Goal: Task Accomplishment & Management: Use online tool/utility

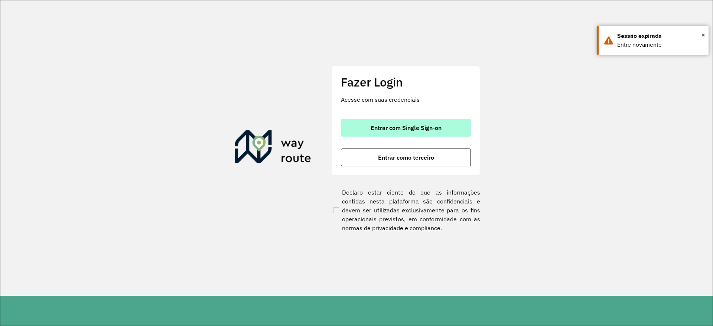
click at [437, 128] on span "Entrar com Single Sign-on" at bounding box center [406, 128] width 71 height 6
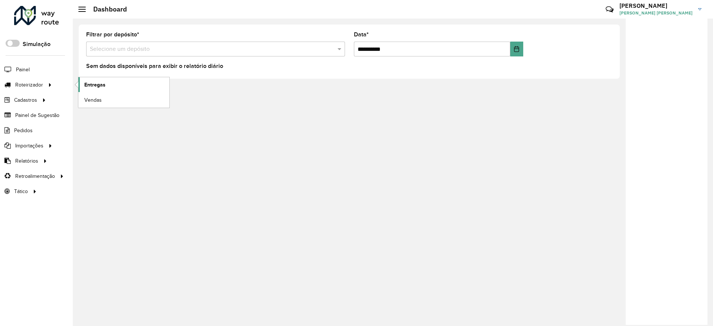
click at [125, 87] on link "Entregas" at bounding box center [123, 84] width 91 height 15
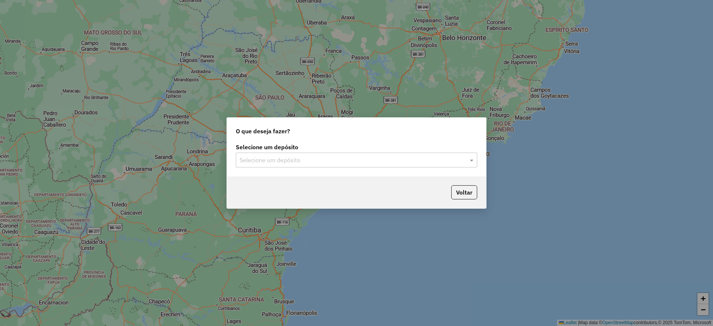
click at [308, 158] on input "text" at bounding box center [349, 160] width 219 height 9
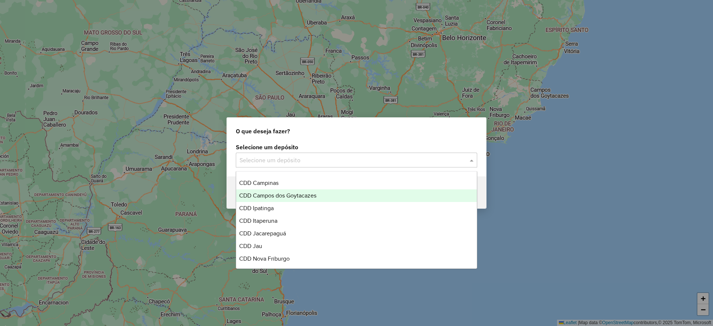
scroll to position [50, 0]
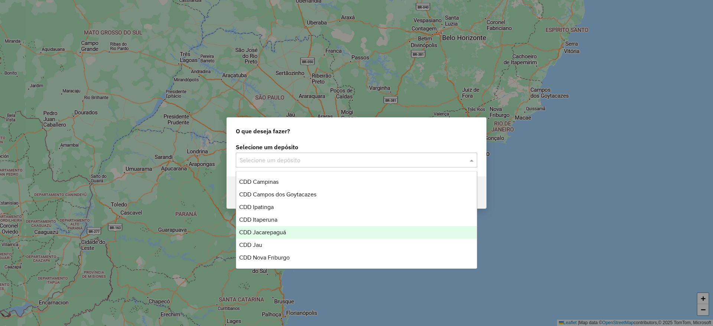
click at [286, 230] on span "CDD Jacarepaguá" at bounding box center [262, 232] width 47 height 6
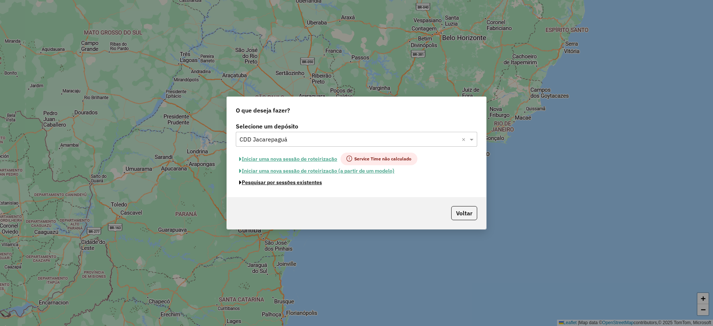
click at [303, 185] on button "Pesquisar por sessões existentes" at bounding box center [281, 183] width 90 height 12
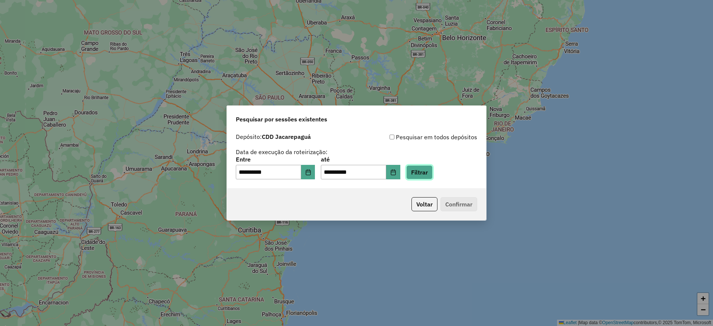
click at [433, 174] on button "Filtrar" at bounding box center [419, 172] width 26 height 14
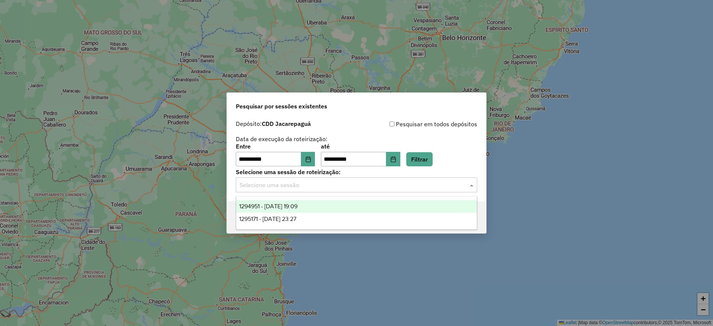
click at [334, 188] on input "text" at bounding box center [349, 185] width 219 height 9
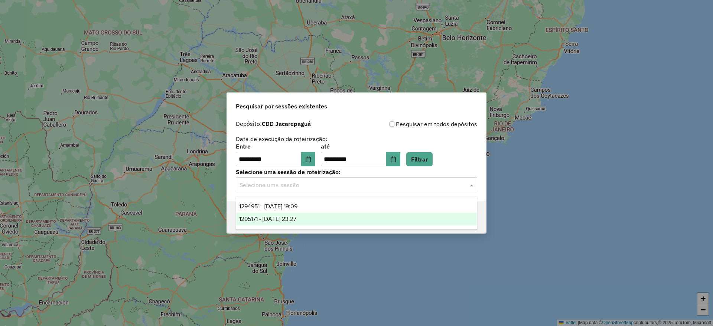
click at [317, 214] on div "1295171 - 15/10/2025 23:27" at bounding box center [356, 219] width 241 height 13
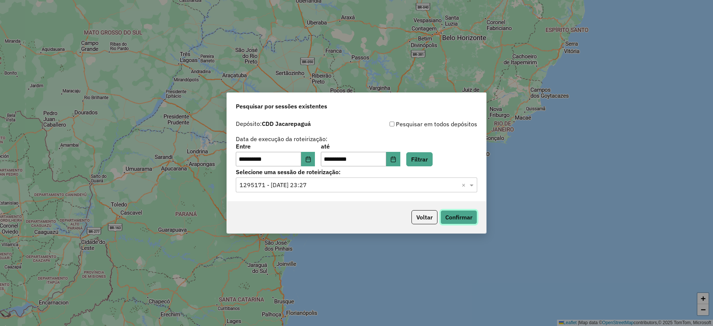
click at [456, 217] on button "Confirmar" at bounding box center [459, 217] width 37 height 14
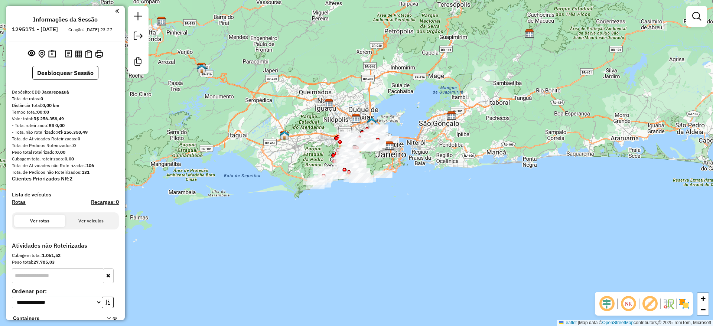
click at [607, 309] on em at bounding box center [607, 304] width 18 height 18
click at [647, 303] on em at bounding box center [650, 304] width 18 height 18
click at [685, 302] on img at bounding box center [684, 304] width 12 height 12
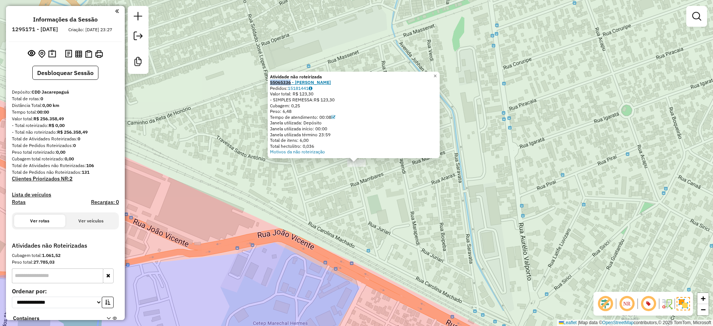
drag, startPoint x: 272, startPoint y: 84, endPoint x: 294, endPoint y: 84, distance: 21.9
click at [294, 84] on div "Atividade não roteirizada 55065336 - [PERSON_NAME]: 15181441 Valor total: R$ 12…" at bounding box center [354, 115] width 172 height 87
copy strong "55065336"
